Goal: Task Accomplishment & Management: Use online tool/utility

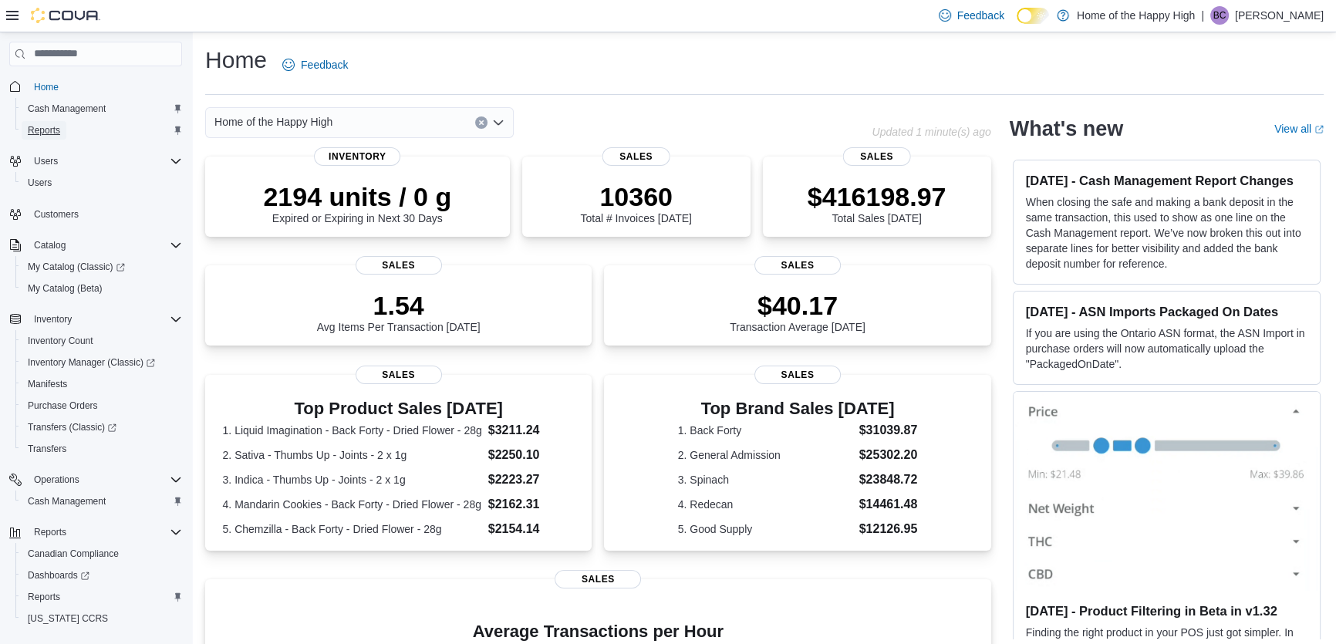
click at [36, 133] on span "Reports" at bounding box center [44, 130] width 32 height 12
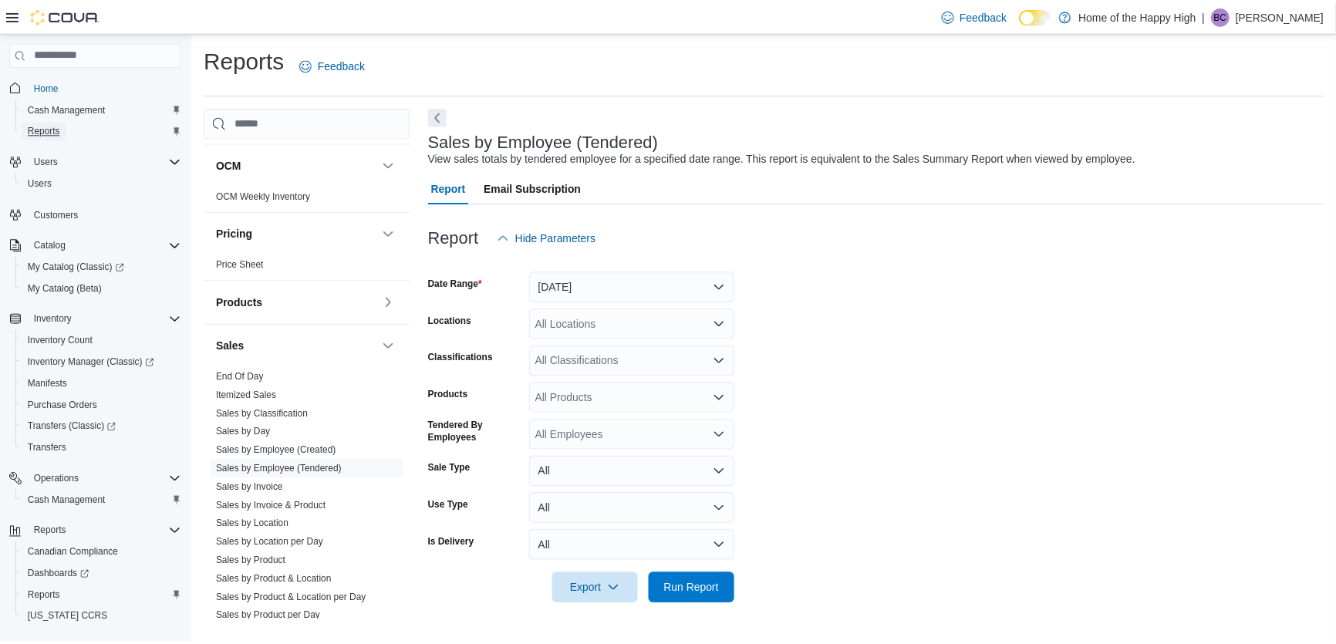
scroll to position [841, 0]
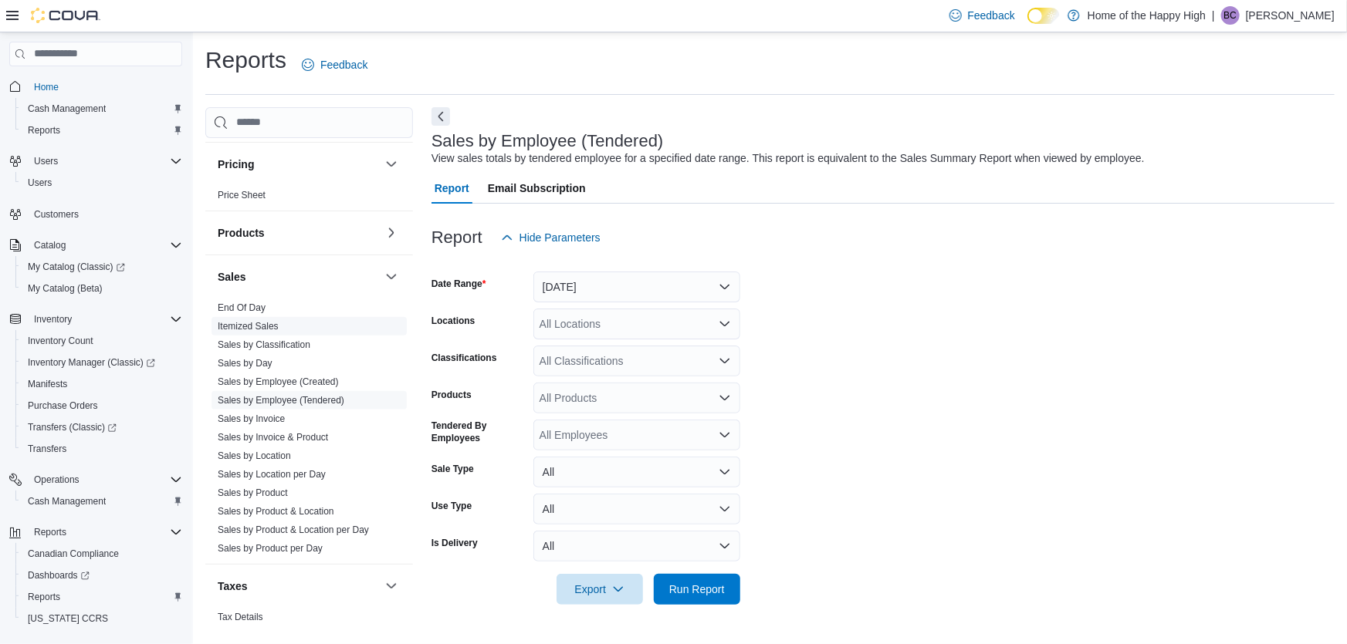
click at [232, 322] on link "Itemized Sales" at bounding box center [248, 326] width 61 height 11
click at [446, 120] on button "Next" at bounding box center [440, 115] width 19 height 19
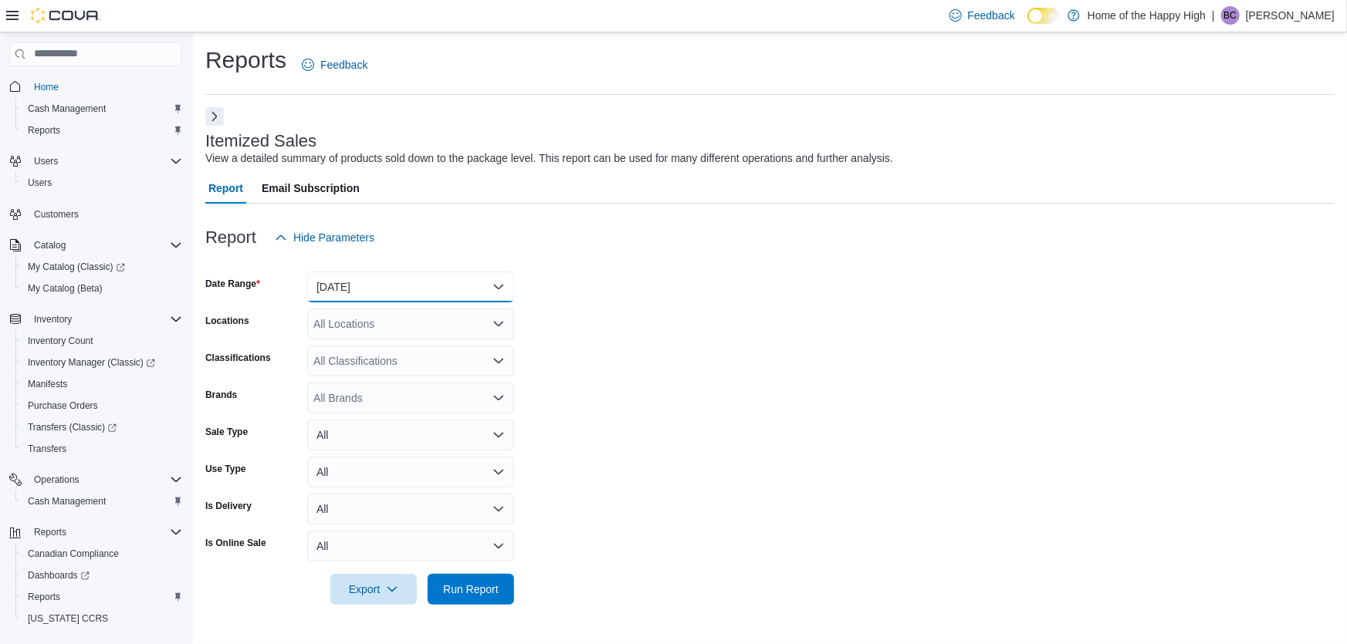
click at [373, 283] on button "[DATE]" at bounding box center [410, 287] width 207 height 31
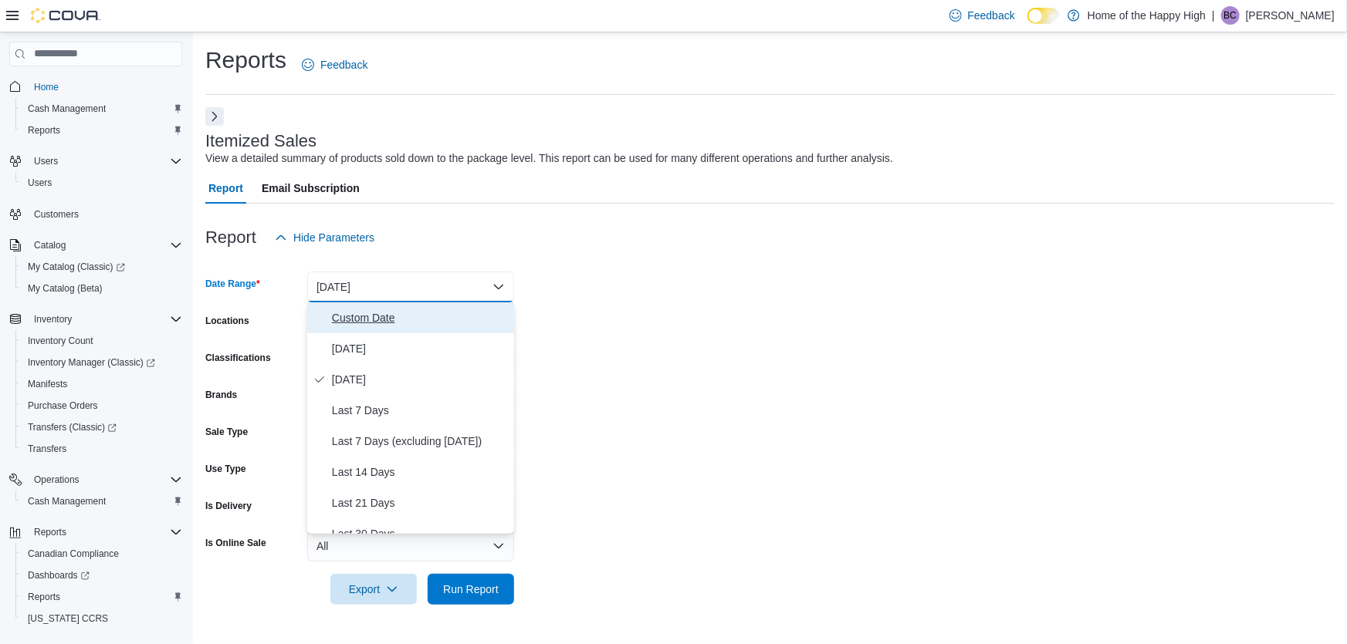
click at [359, 323] on span "Custom Date" at bounding box center [420, 318] width 176 height 19
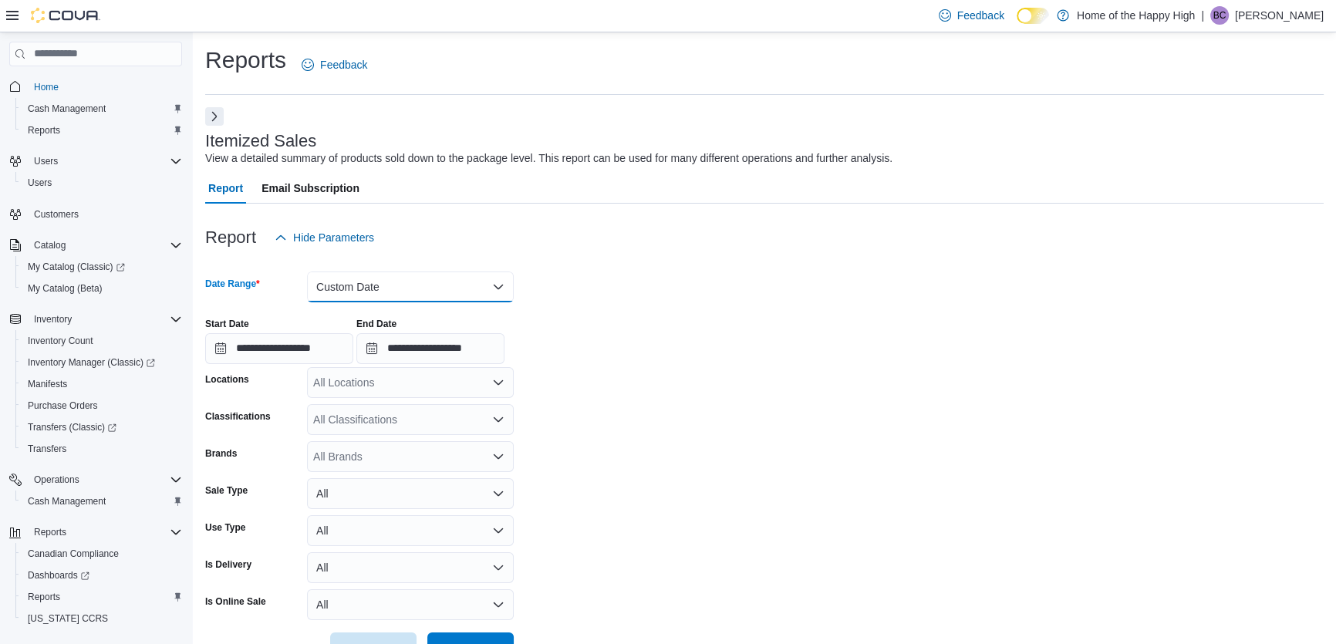
scroll to position [49, 0]
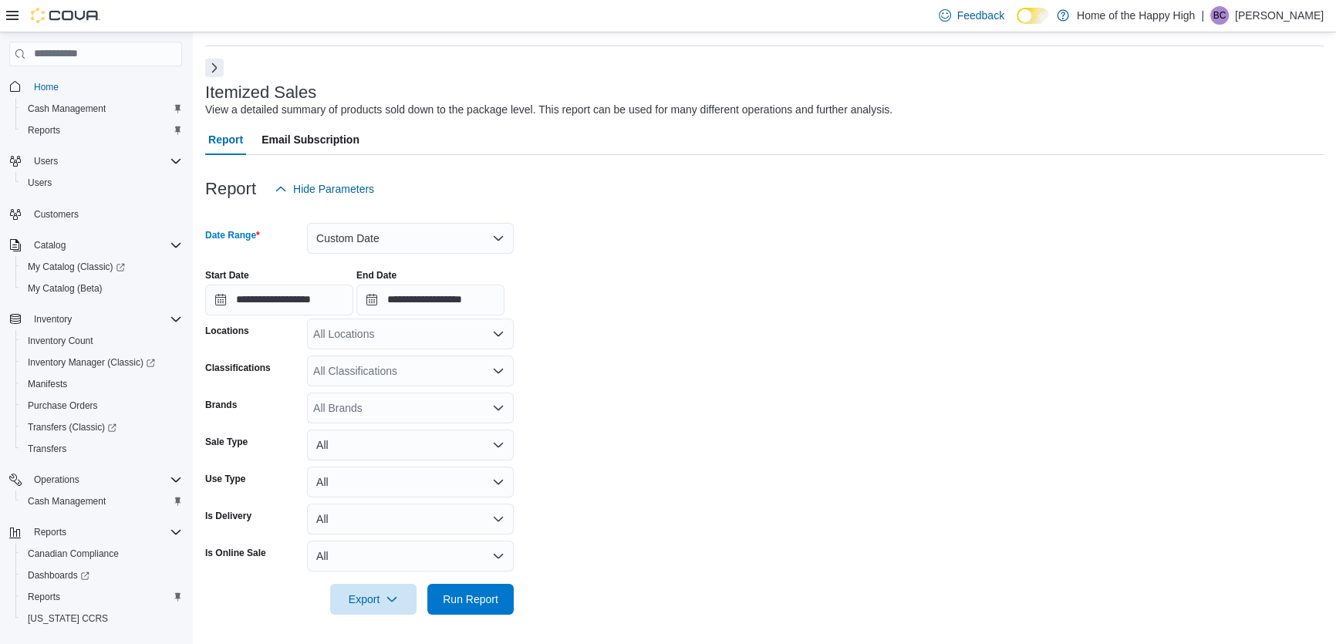
click at [441, 333] on div "All Locations" at bounding box center [410, 334] width 207 height 31
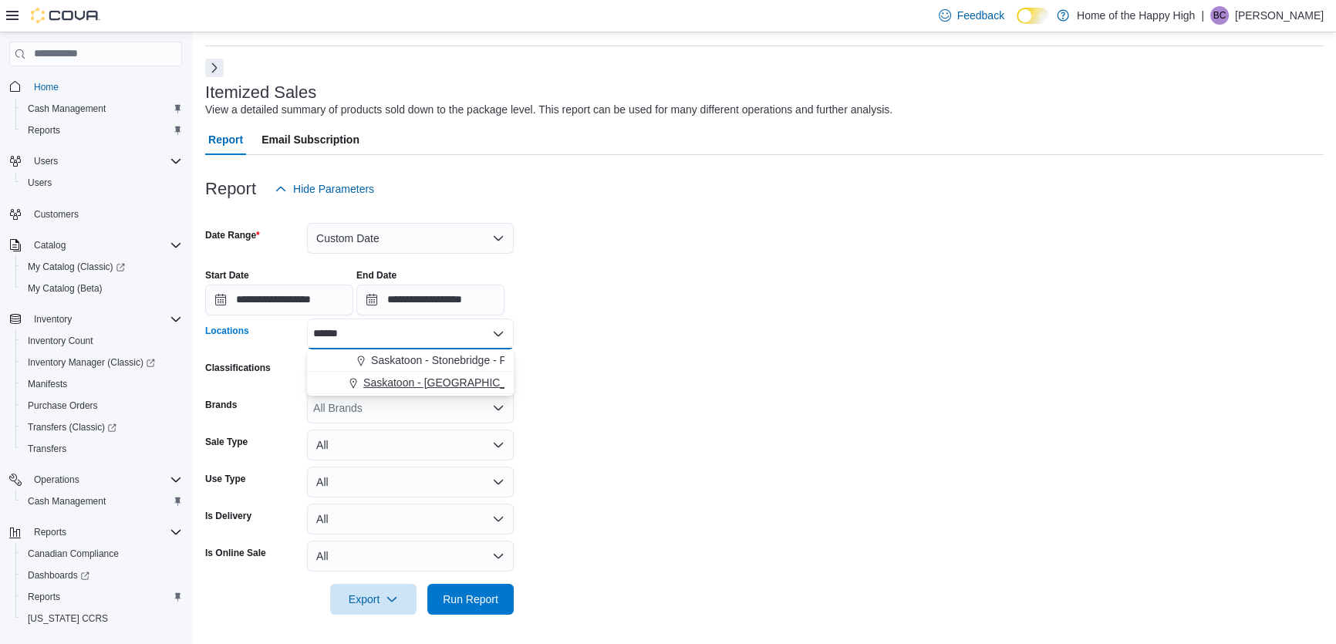
type input "******"
click at [434, 380] on span "Saskatoon - [GEOGRAPHIC_DATA] - Prairie Records" at bounding box center [491, 382] width 257 height 15
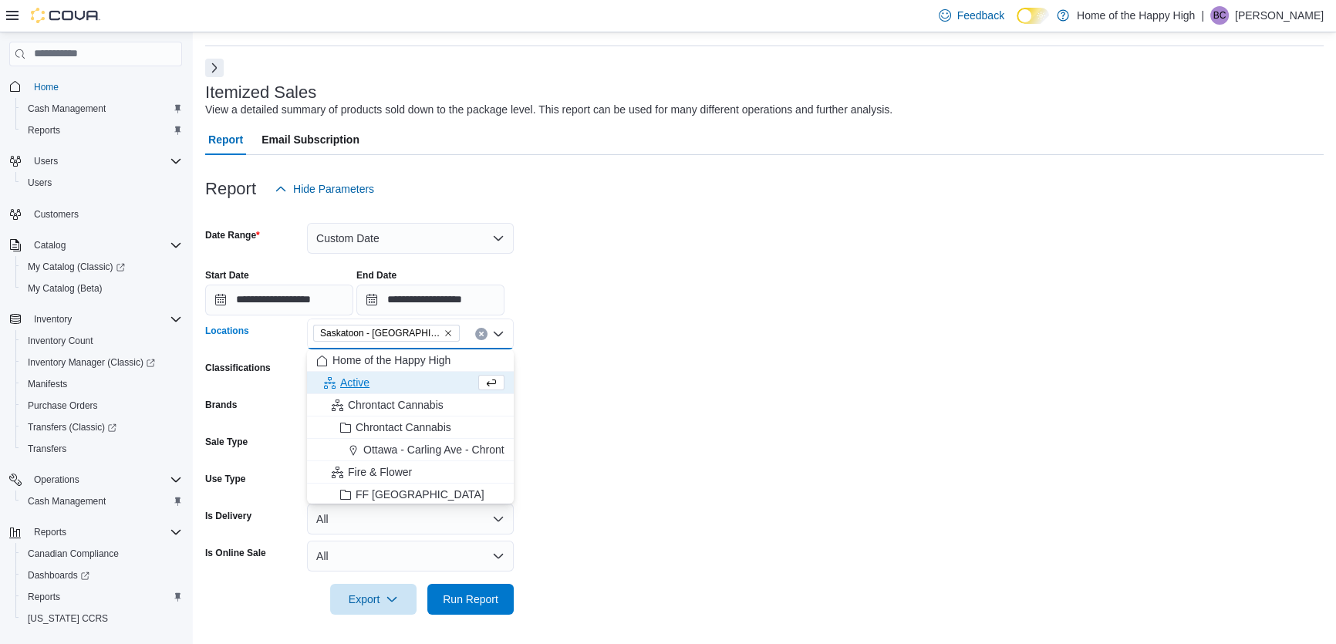
click at [684, 390] on form "**********" at bounding box center [764, 409] width 1119 height 411
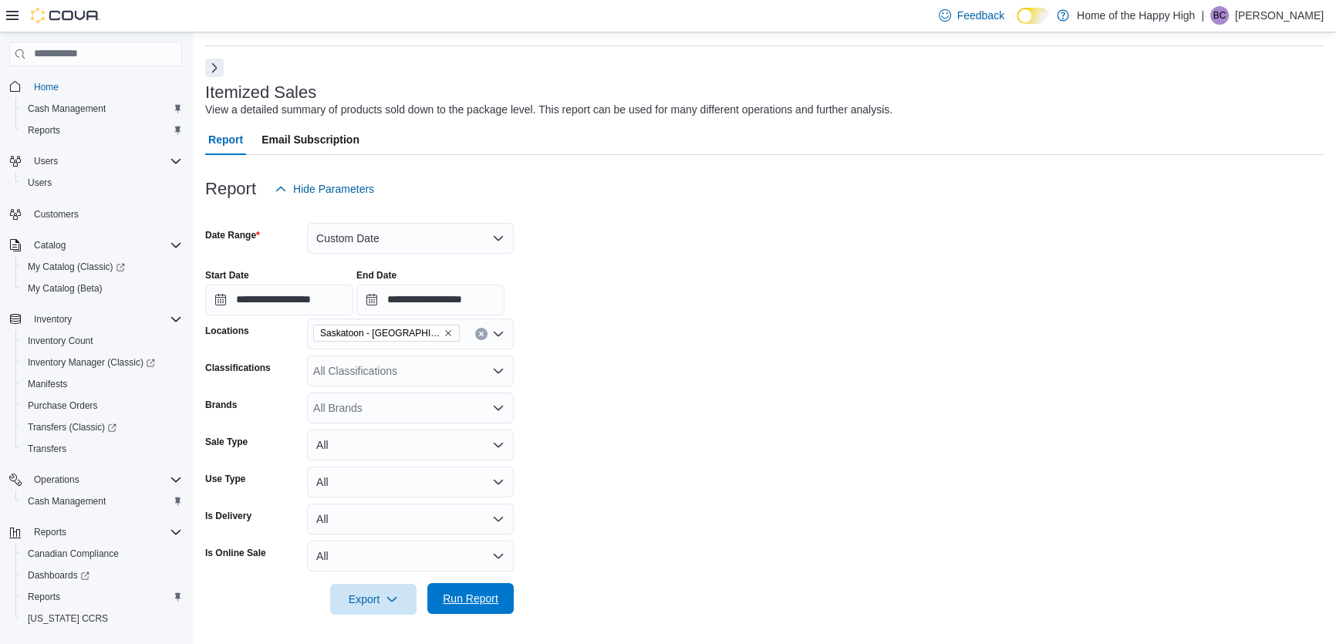
click at [474, 598] on span "Run Report" at bounding box center [471, 598] width 56 height 15
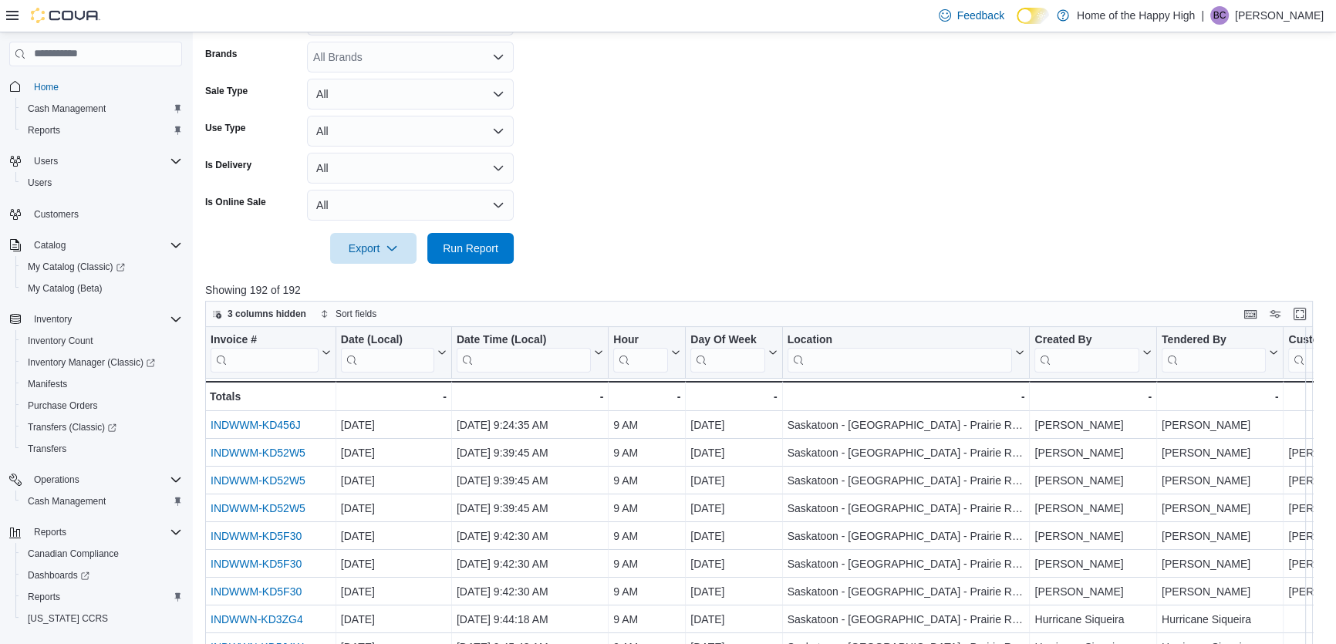
click at [1215, 363] on input "search" at bounding box center [1214, 359] width 104 height 25
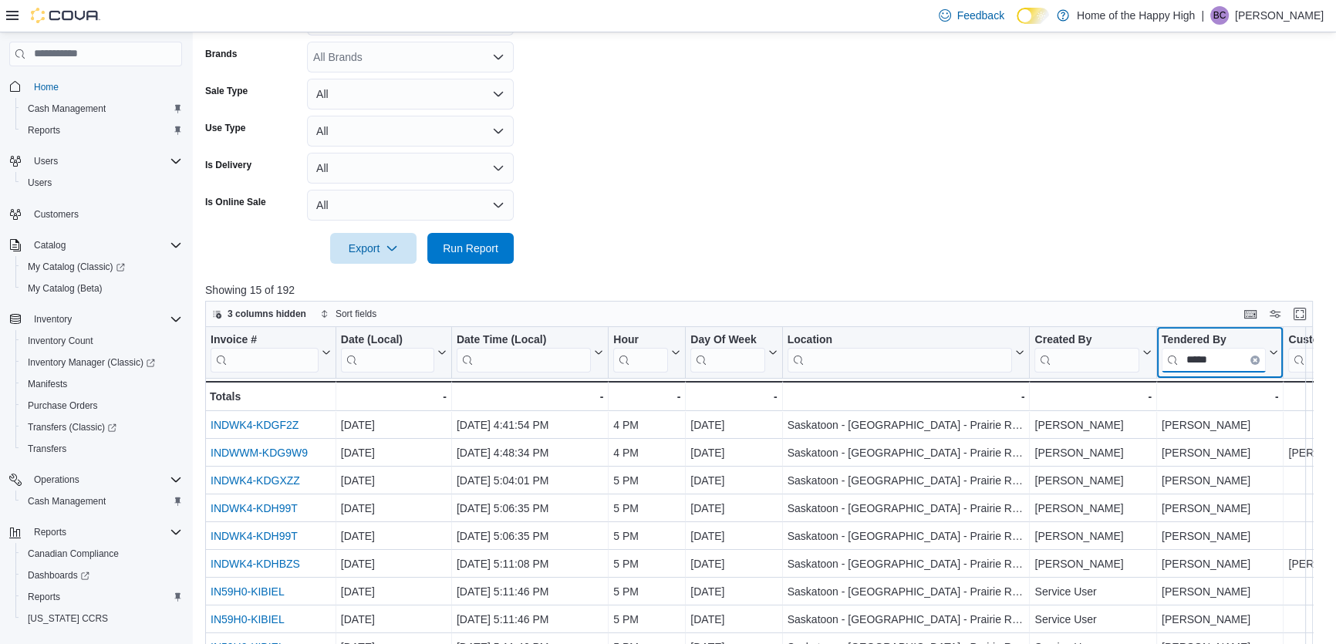
type input "*****"
click at [1012, 269] on div at bounding box center [764, 273] width 1119 height 19
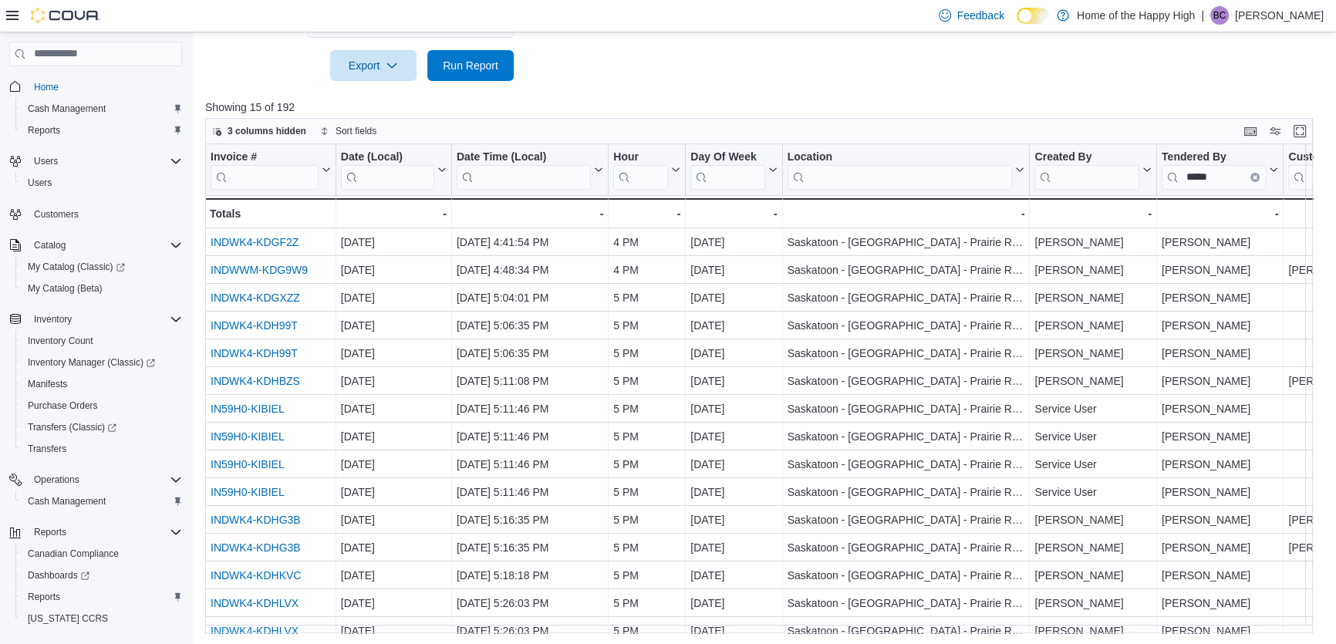
scroll to position [583, 0]
